Goal: Task Accomplishment & Management: Manage account settings

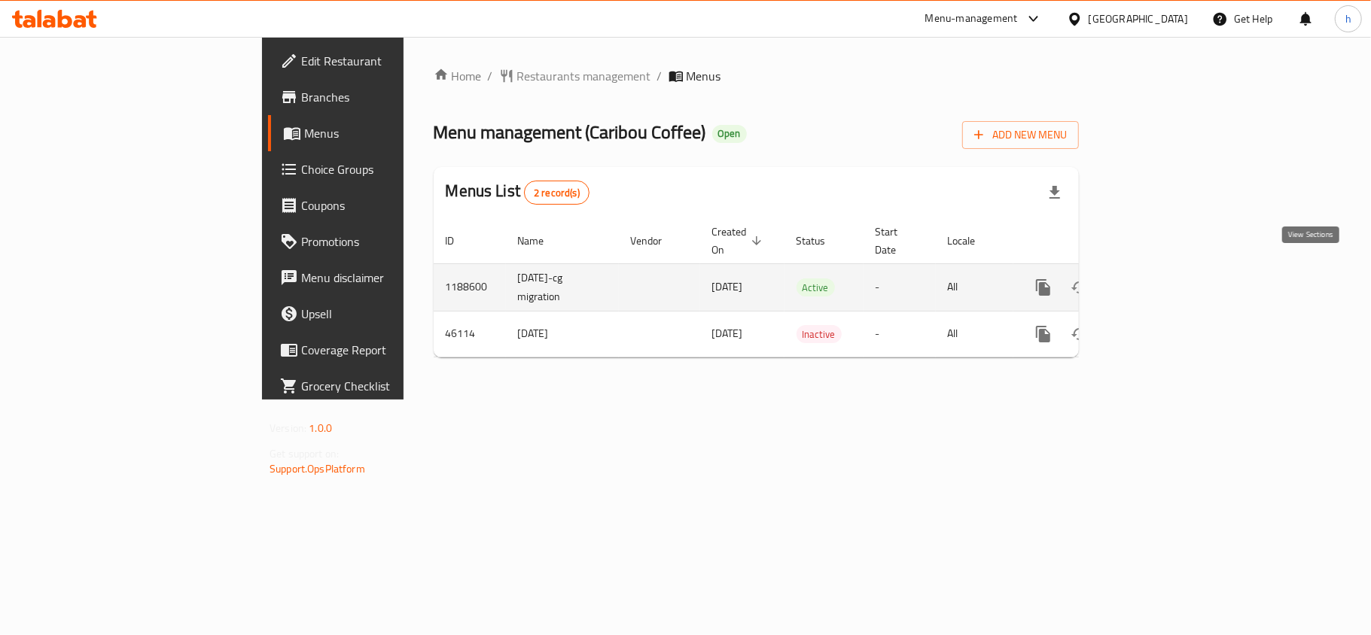
click at [1159, 281] on icon "enhanced table" at bounding box center [1152, 288] width 14 height 14
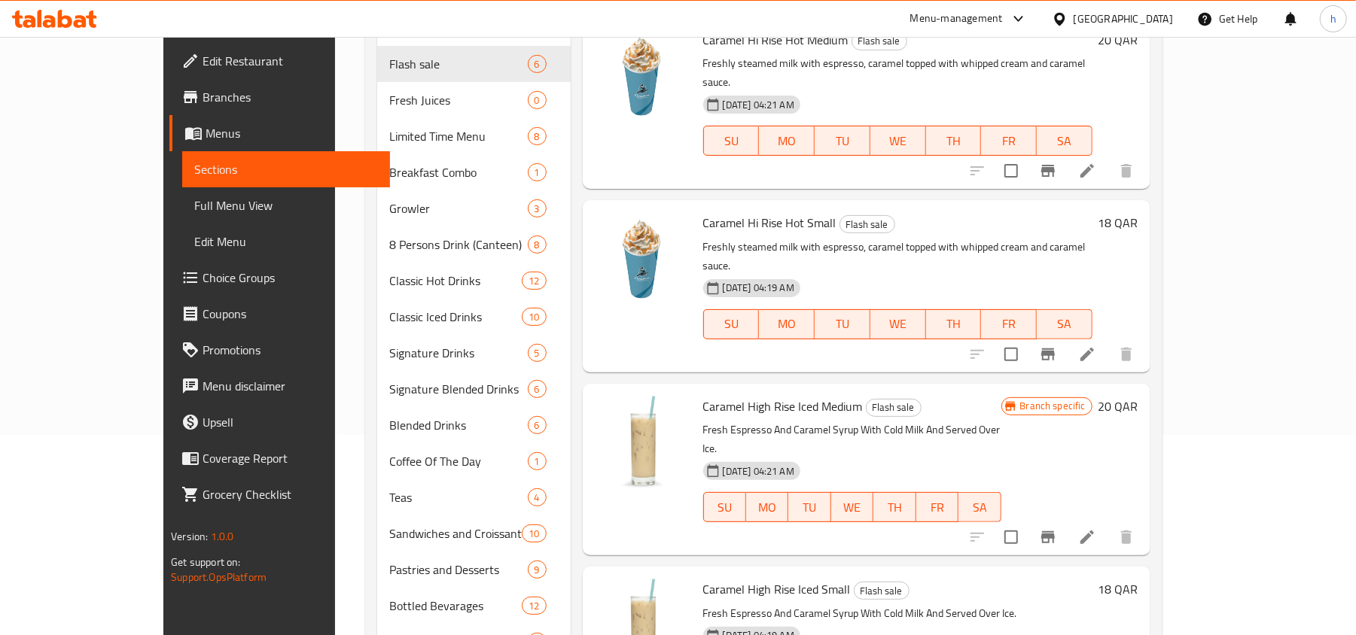
scroll to position [468, 0]
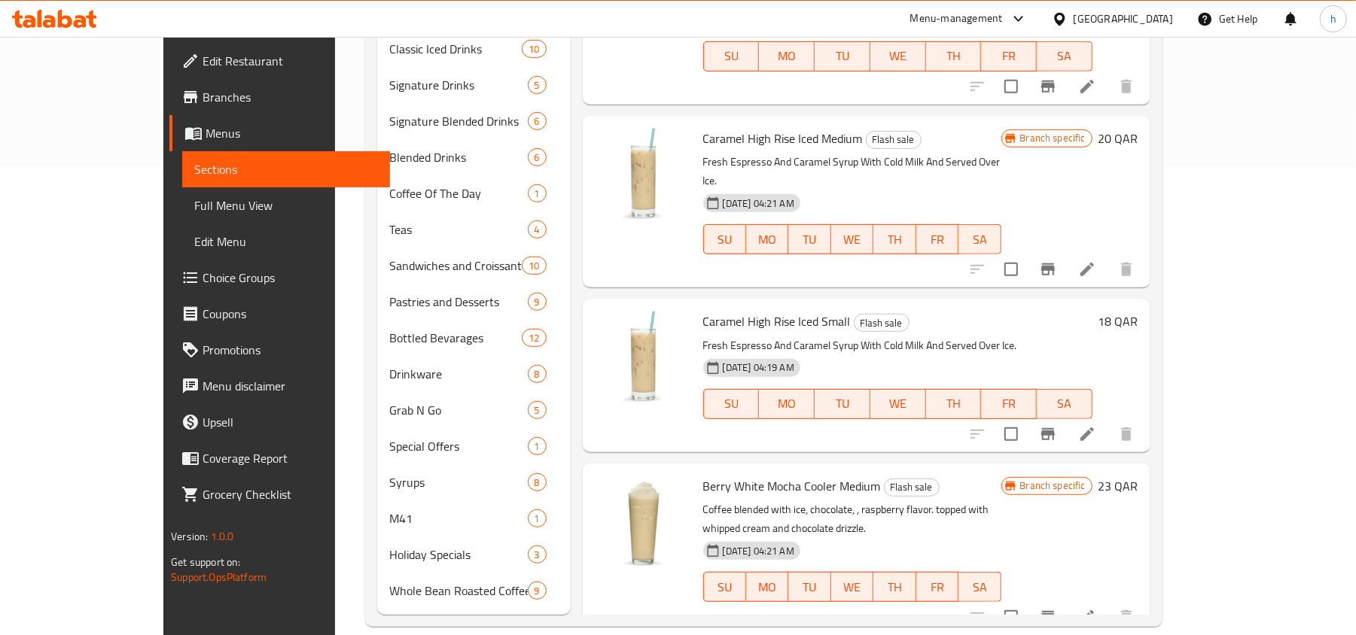
click at [203, 281] on span "Choice Groups" at bounding box center [290, 278] width 175 height 18
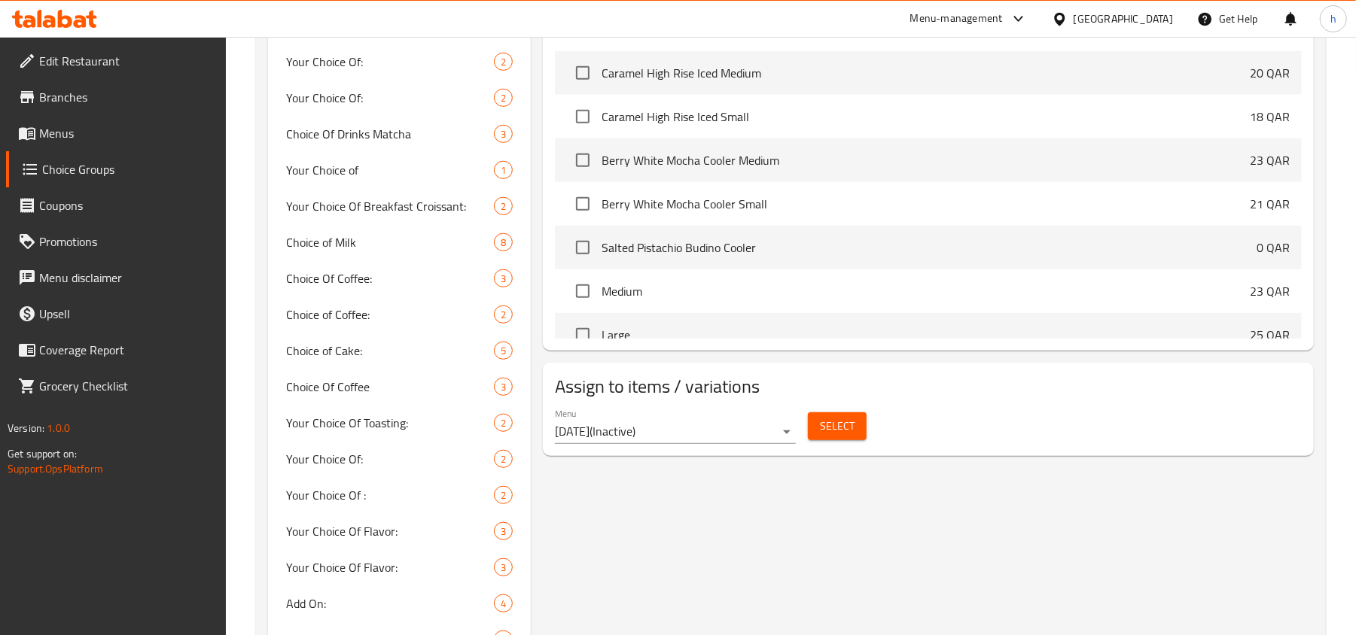
scroll to position [762, 0]
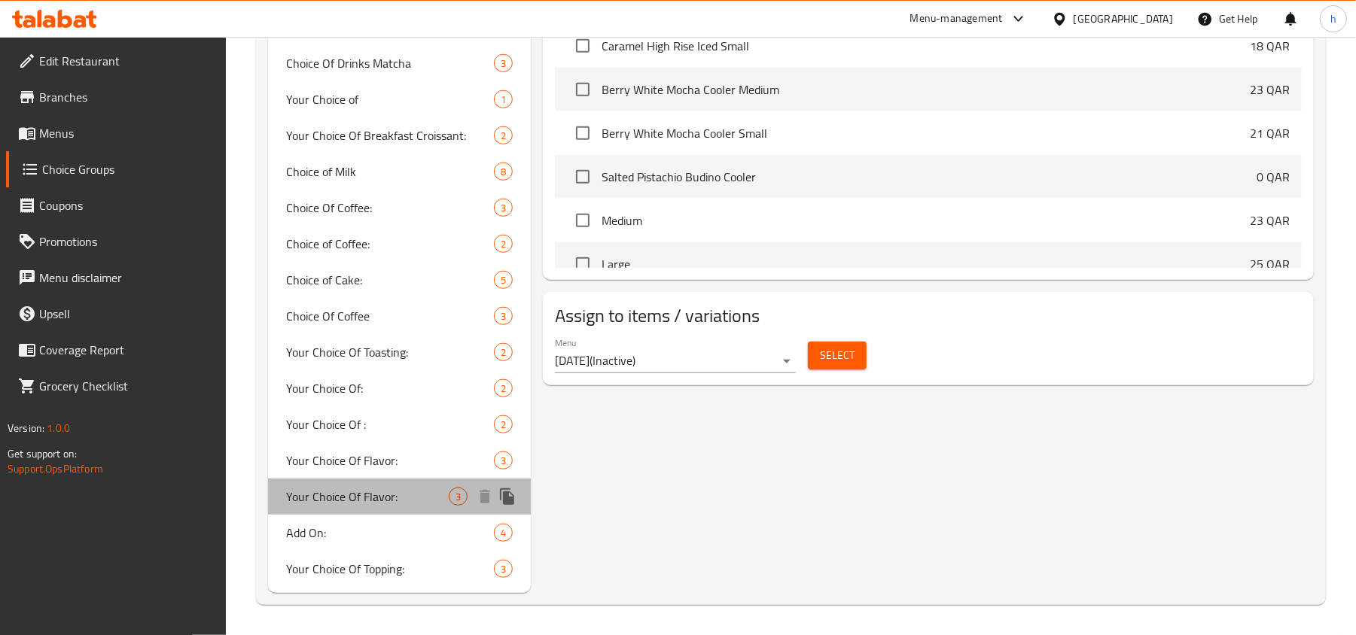
click at [313, 492] on span "Your Choice Of Flavor:" at bounding box center [367, 497] width 163 height 18
type input "Your Choice Of Flavor:"
type input "أختيارك من النكهة:"
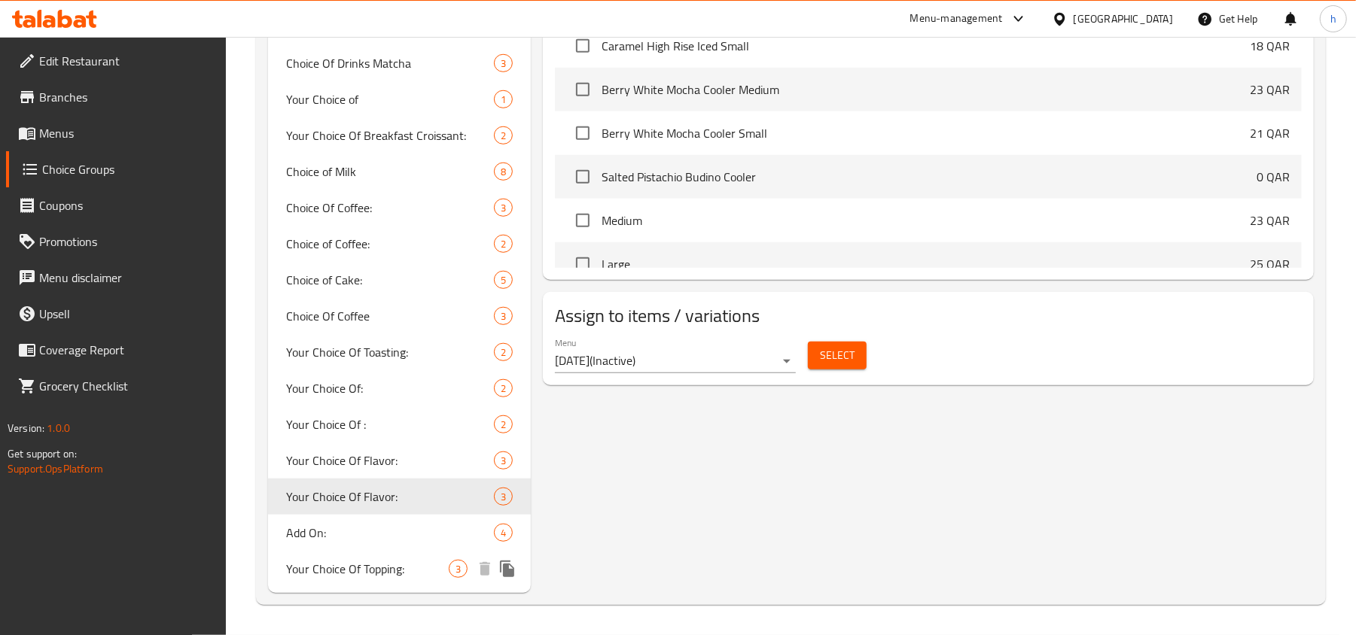
click at [351, 562] on span "Your Choice Of Topping:" at bounding box center [367, 569] width 163 height 18
type input "Your Choice Of Topping:"
type input "اختيارك من الاضافات :"
type input "2"
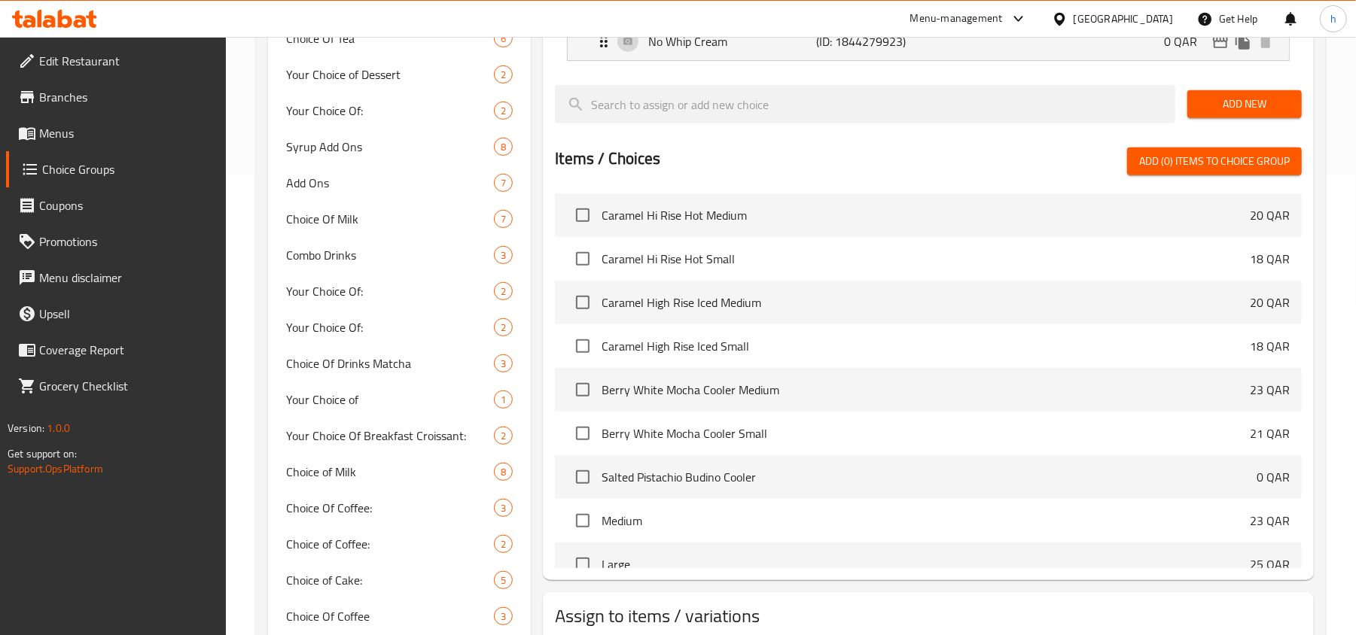
scroll to position [160, 0]
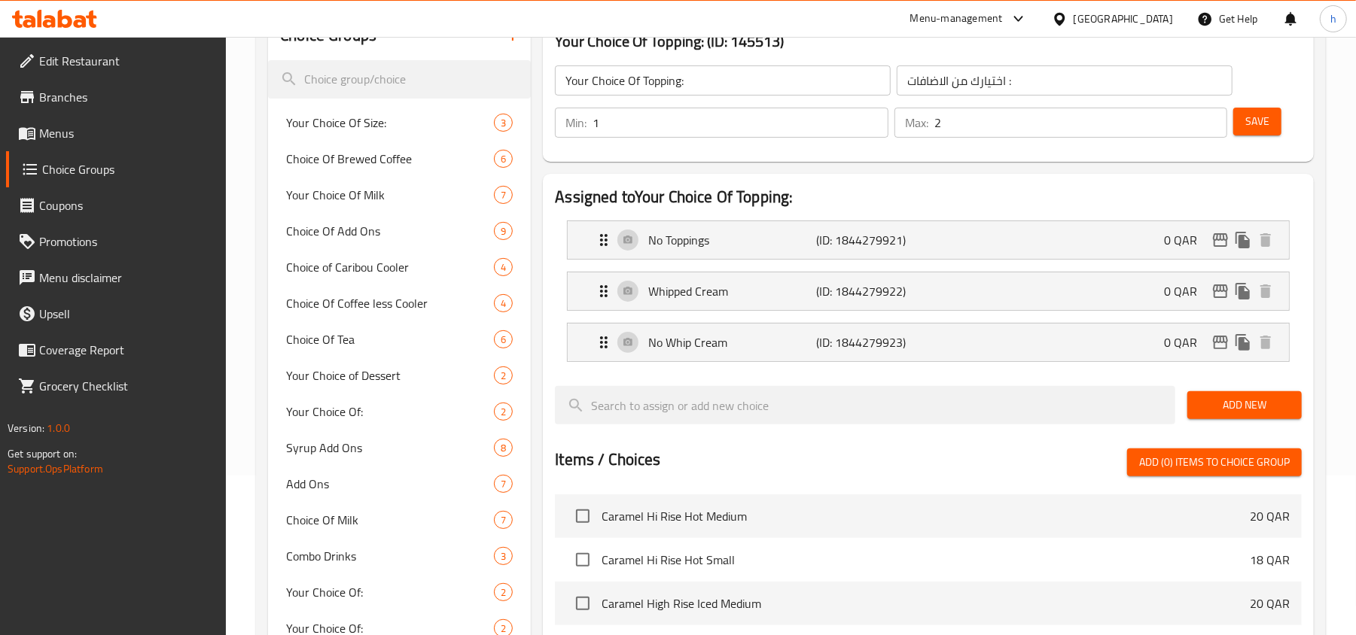
click at [539, 187] on div "Assigned to Your Choice Of Topping: No Toppings (ID: 1844279921) 0 QAR Name (En…" at bounding box center [928, 528] width 783 height 720
click at [814, 174] on div "Assigned to Your Choice Of Topping: No Toppings (ID: 1844279921) 0 QAR Name (En…" at bounding box center [928, 528] width 771 height 708
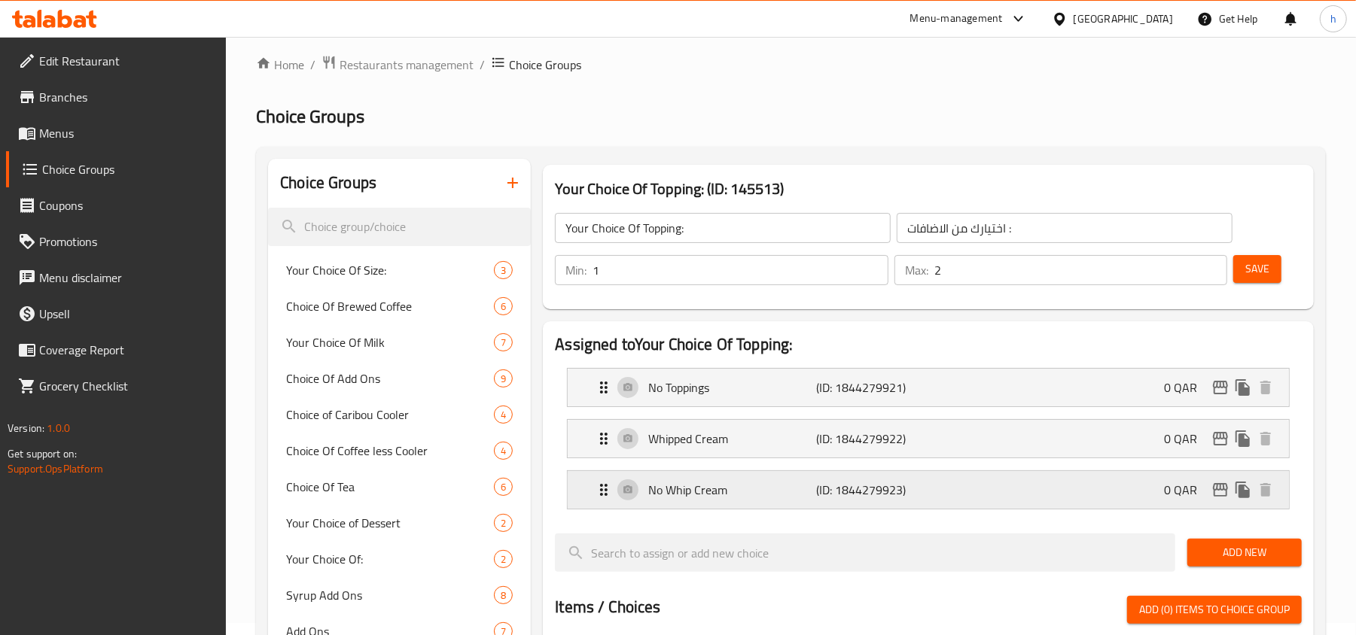
scroll to position [0, 0]
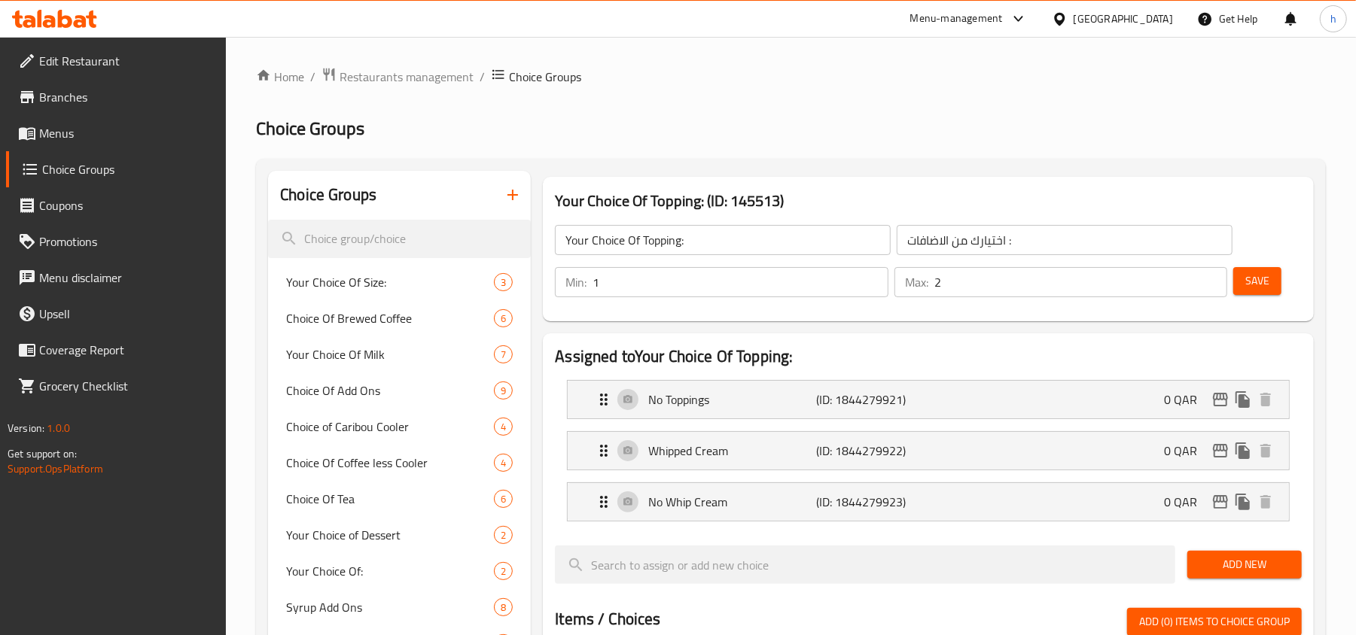
drag, startPoint x: 818, startPoint y: 90, endPoint x: 816, endPoint y: 83, distance: 7.7
click at [44, 27] on icon at bounding box center [54, 19] width 85 height 18
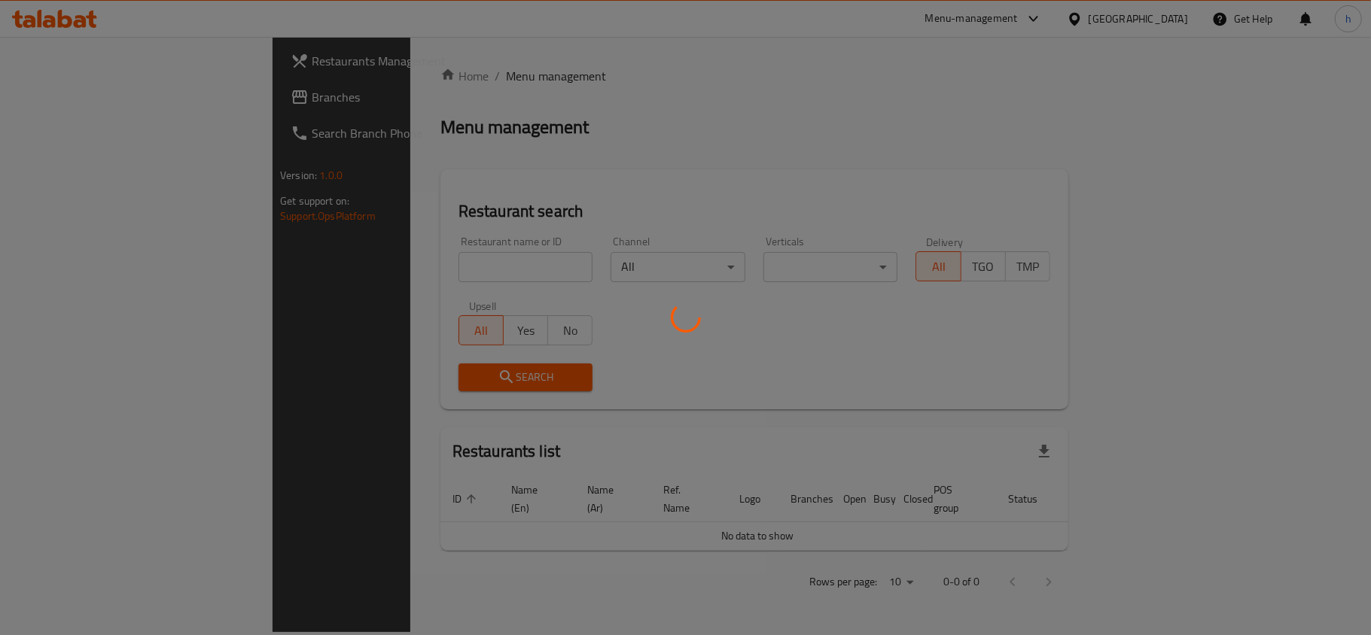
click at [507, 155] on div at bounding box center [685, 317] width 1371 height 635
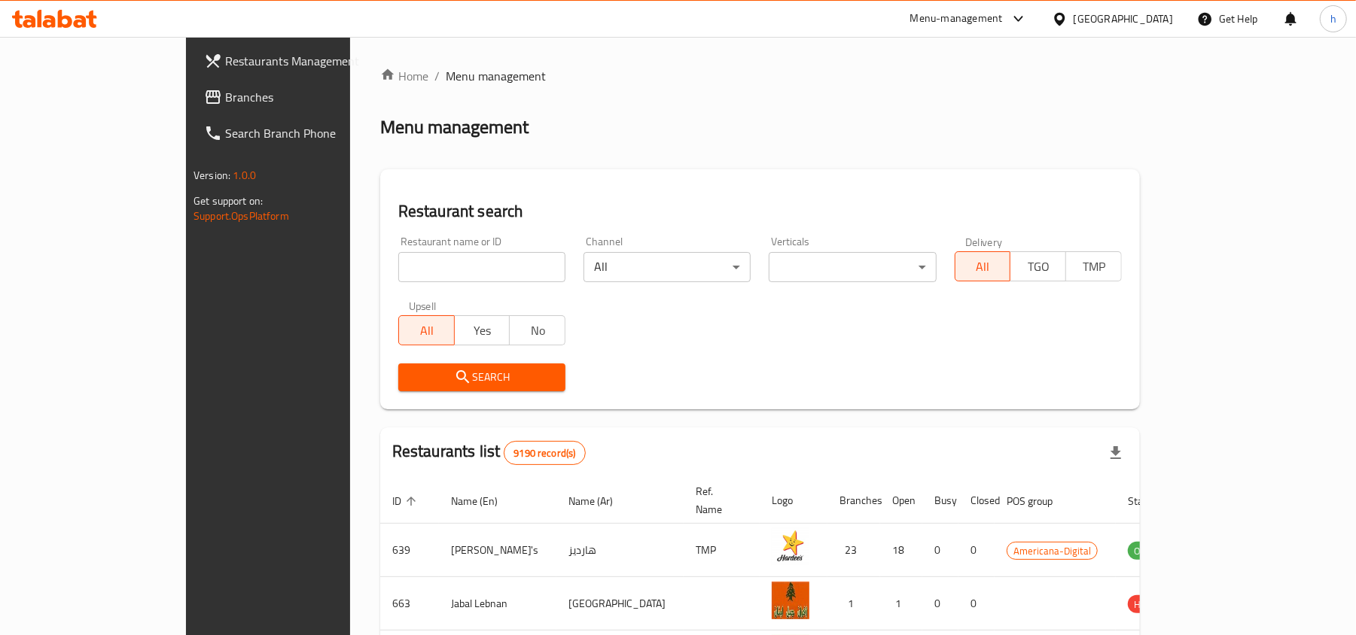
click at [635, 75] on div "Home / Menu management Menu management Restaurant search Restaurant name or ID …" at bounding box center [760, 552] width 760 height 970
drag, startPoint x: 640, startPoint y: 67, endPoint x: 449, endPoint y: 74, distance: 191.4
click at [462, 48] on div "Home / Menu management Menu management Restaurant search Restaurant name or ID …" at bounding box center [760, 552] width 820 height 1030
click at [225, 88] on span "Branches" at bounding box center [312, 97] width 175 height 18
